Goal: Task Accomplishment & Management: Manage account settings

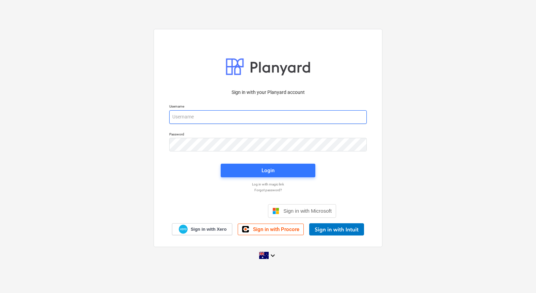
click at [233, 117] on input "email" at bounding box center [267, 117] width 197 height 14
type input "[EMAIL_ADDRESS][DOMAIN_NAME]"
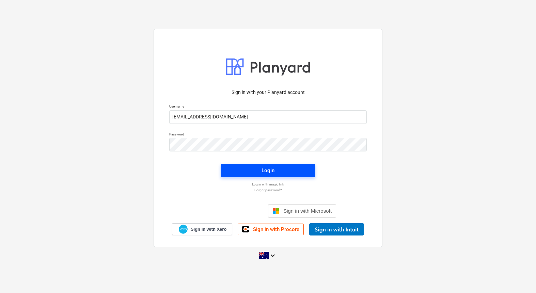
click at [264, 172] on div "Login" at bounding box center [268, 170] width 13 height 9
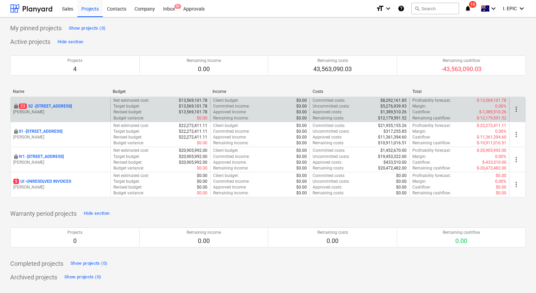
click at [72, 107] on p "[STREET_ADDRESS]" at bounding box center [45, 107] width 53 height 6
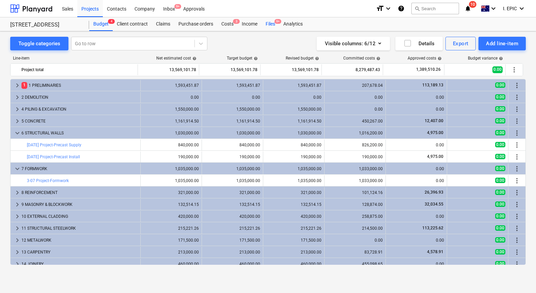
drag, startPoint x: 276, startPoint y: 25, endPoint x: 277, endPoint y: 30, distance: 5.3
click at [276, 25] on div "Files 9+" at bounding box center [271, 24] width 18 height 14
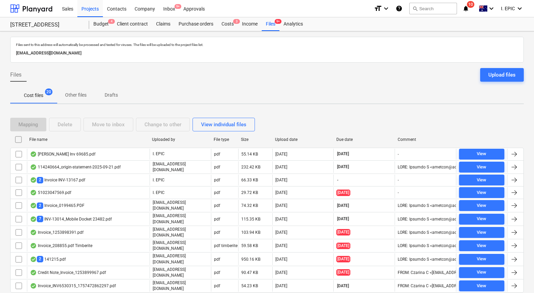
scroll to position [18, 0]
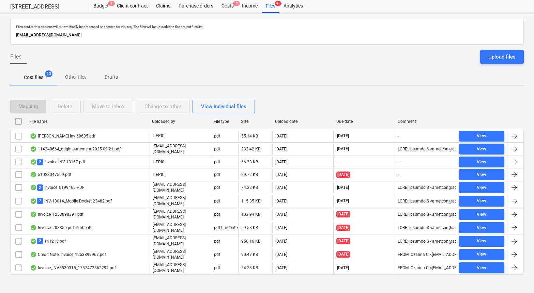
click at [93, 278] on div at bounding box center [266, 280] width 513 height 5
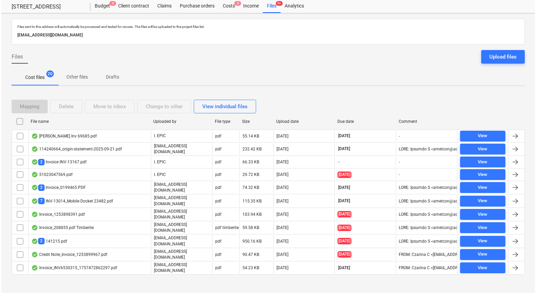
scroll to position [0, 0]
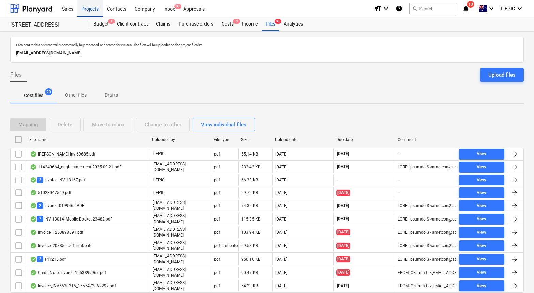
click at [86, 7] on div "Projects" at bounding box center [90, 8] width 26 height 17
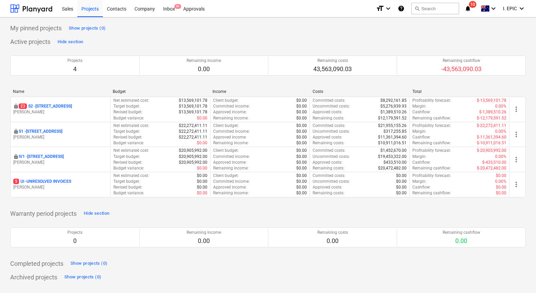
click at [459, 21] on div "My pinned projects Show projects (0) Active projects Hide section Projects 4 Re…" at bounding box center [268, 155] width 536 height 276
click at [466, 8] on icon "notifications" at bounding box center [467, 8] width 7 height 8
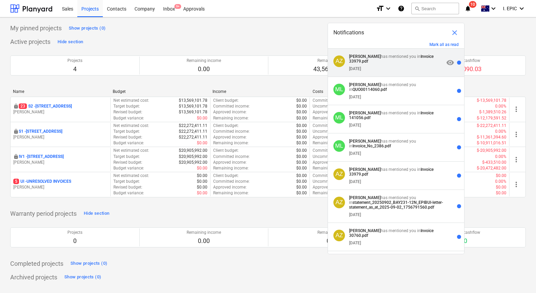
click at [417, 66] on div "[DATE]" at bounding box center [396, 67] width 95 height 7
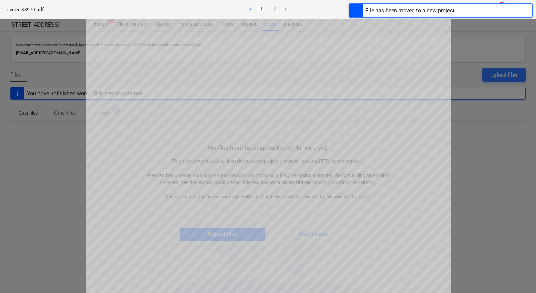
click at [456, 52] on div at bounding box center [268, 156] width 536 height 274
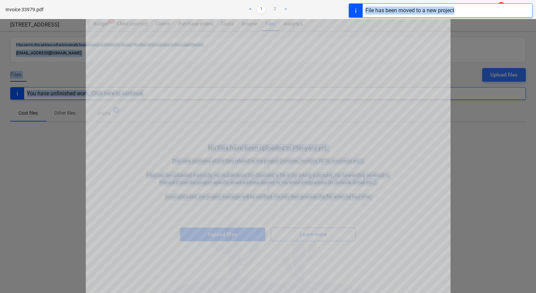
drag, startPoint x: 413, startPoint y: 11, endPoint x: 422, endPoint y: -9, distance: 21.2
click at [422, 0] on html "Sales Projects Contacts Company Inbox 9+ Approvals format_size keyboard_arrow_d…" at bounding box center [268, 146] width 536 height 293
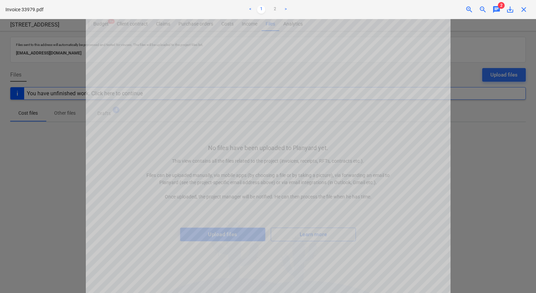
click at [500, 8] on span "2" at bounding box center [501, 5] width 7 height 7
click at [497, 11] on span "chat" at bounding box center [496, 9] width 8 height 8
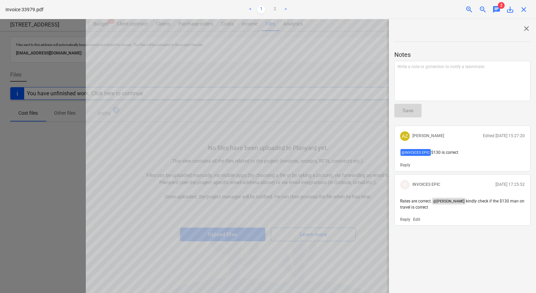
scroll to position [161, 0]
click at [524, 28] on span "close" at bounding box center [526, 29] width 8 height 8
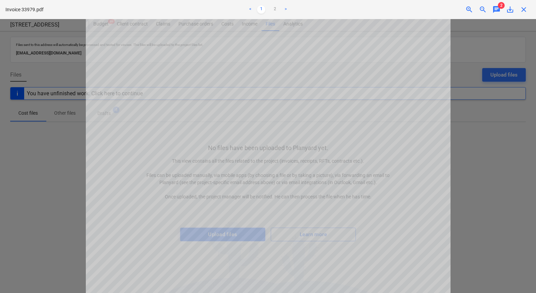
click at [503, 38] on div at bounding box center [268, 156] width 536 height 274
click at [493, 40] on div at bounding box center [268, 156] width 536 height 274
click at [501, 29] on div at bounding box center [268, 156] width 536 height 274
click at [525, 8] on span "close" at bounding box center [524, 9] width 8 height 8
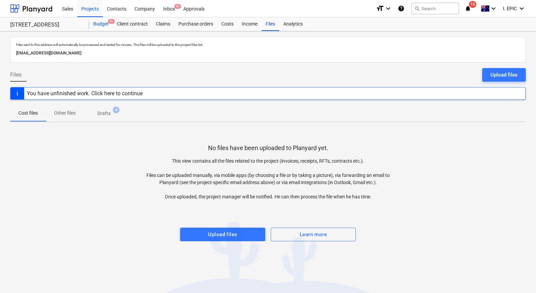
click at [114, 23] on div "Budget 9+ Client contract Claims Purchase orders Costs Income Files Analytics" at bounding box center [307, 24] width 437 height 14
click at [99, 23] on div "Budget 9+" at bounding box center [100, 24] width 23 height 14
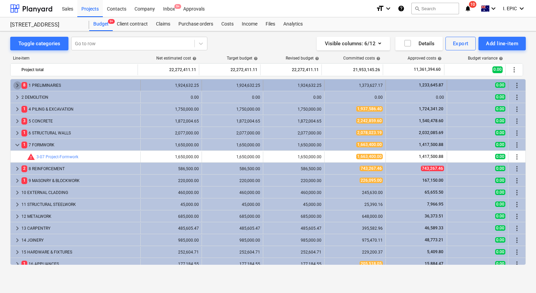
click at [15, 85] on span "keyboard_arrow_right" at bounding box center [17, 85] width 8 height 8
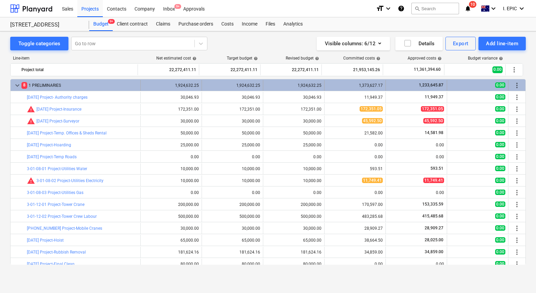
click at [16, 85] on span "keyboard_arrow_down" at bounding box center [17, 85] width 8 height 8
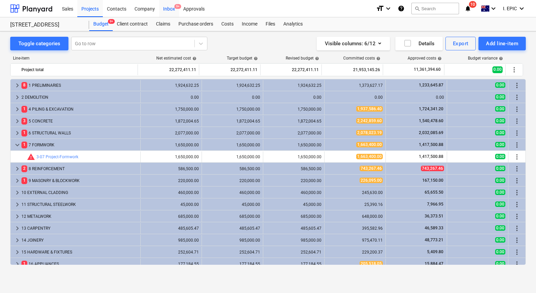
click at [168, 10] on div "Inbox 9+" at bounding box center [169, 8] width 20 height 17
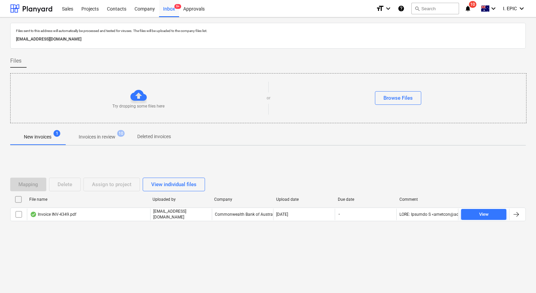
click at [157, 61] on div "Files" at bounding box center [268, 61] width 516 height 14
